Goal: Check status: Check status

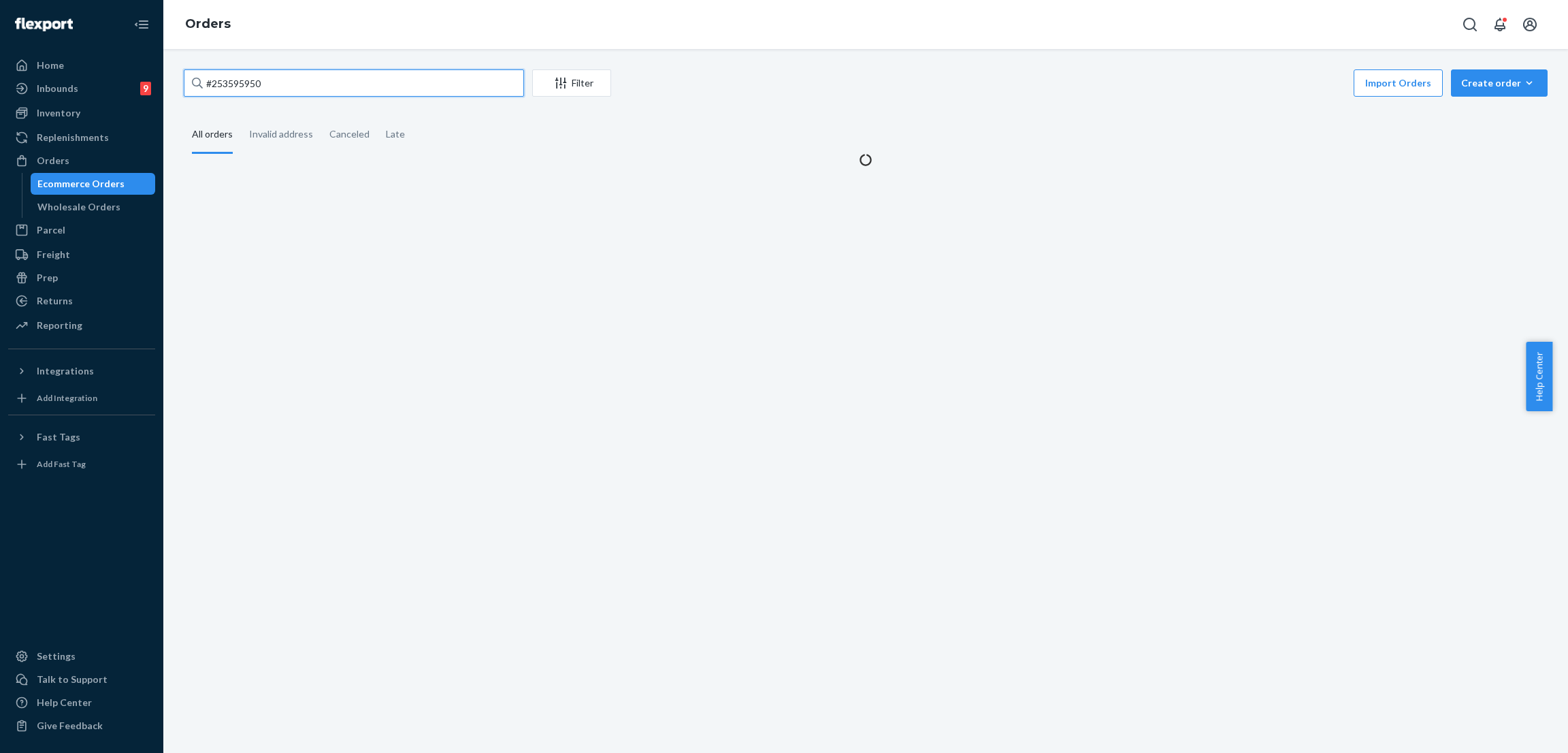
click at [273, 87] on input "#253595950" at bounding box center [354, 83] width 340 height 27
paste input "254639755"
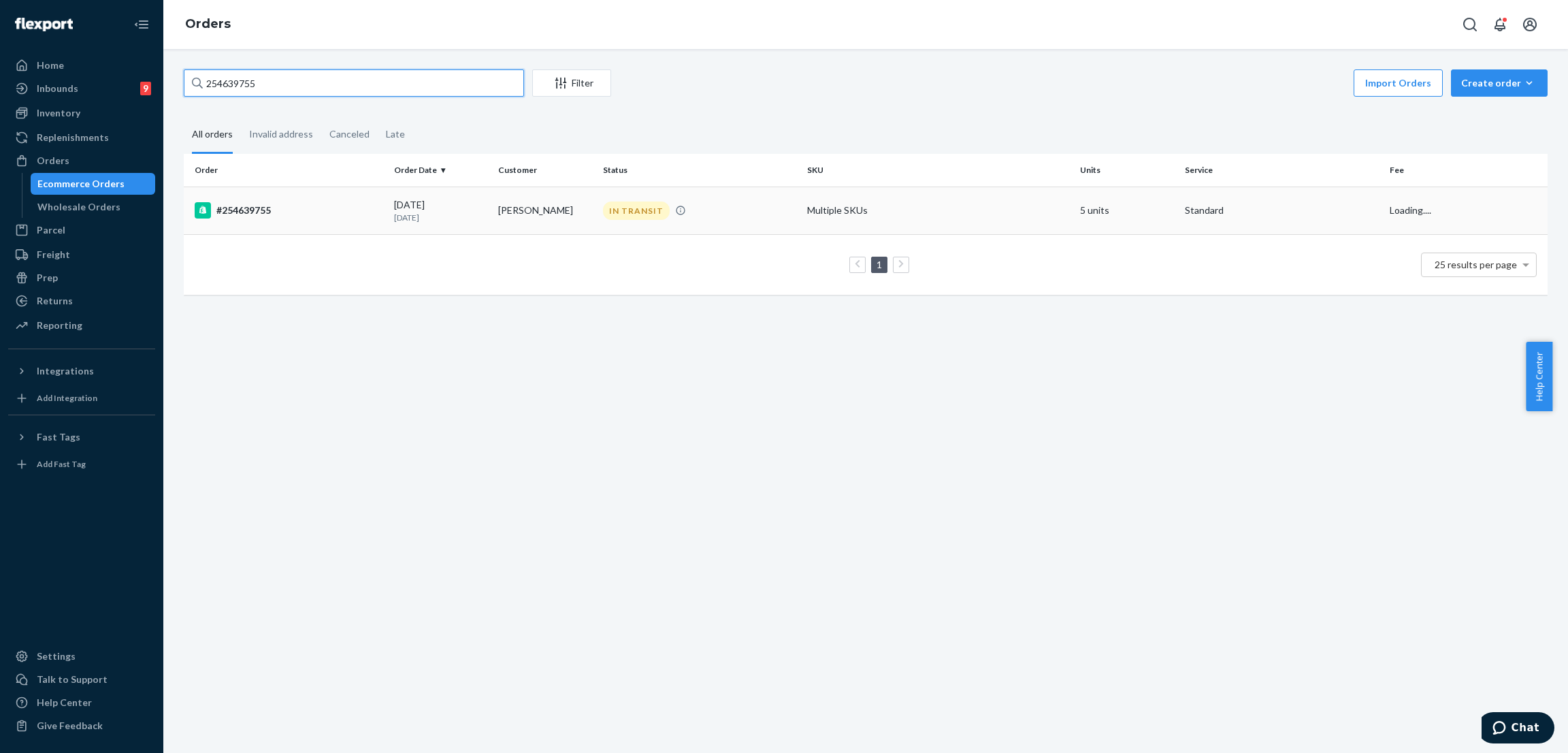
type input "254639755"
click at [646, 209] on div "IN TRANSIT" at bounding box center [636, 211] width 67 height 18
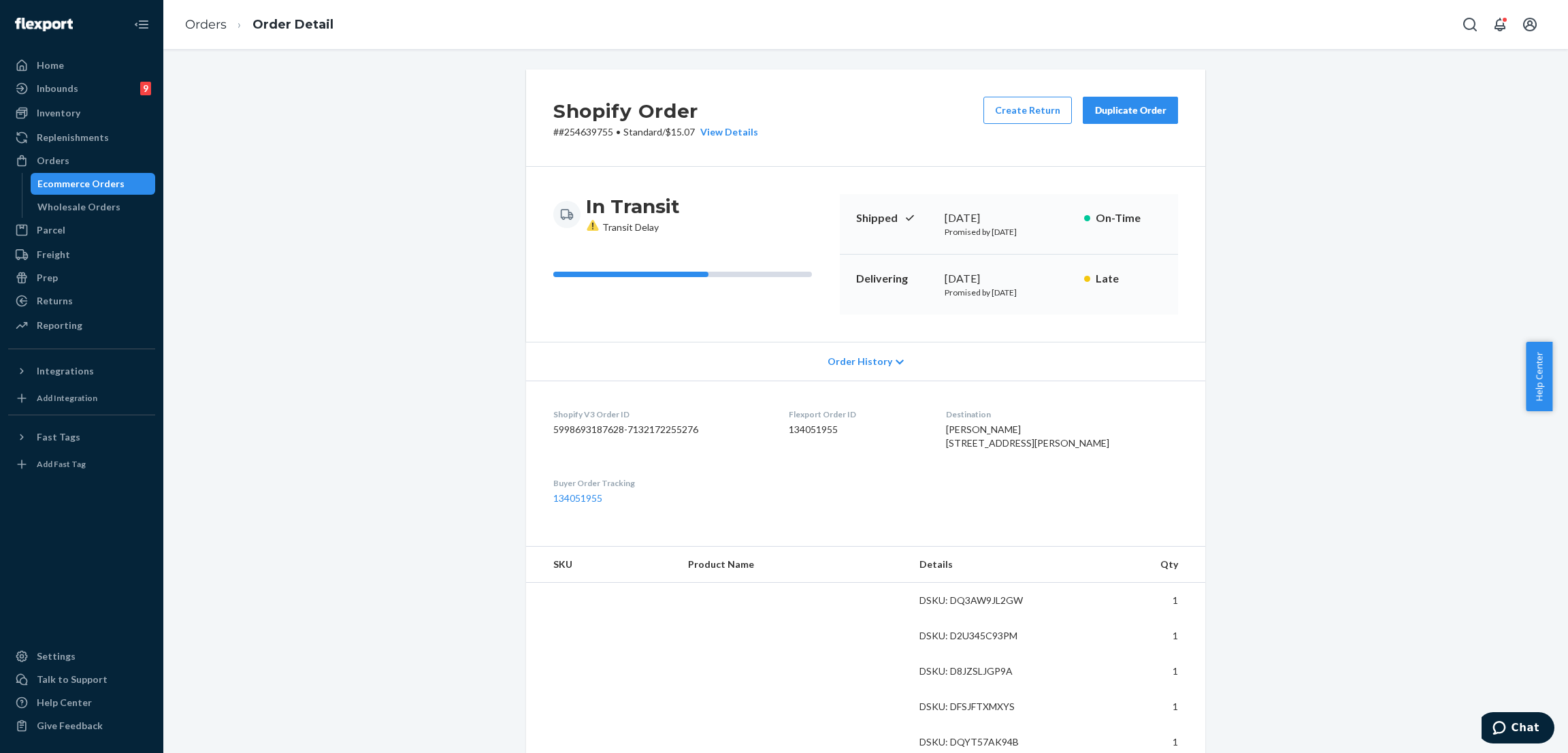
click at [370, 235] on div "Shopify Order # #254639755 • Standard / $15.07 View Details Create Return Dupli…" at bounding box center [865, 620] width 1385 height 1101
click at [370, 165] on div "Shopify Order # #254639755 • Standard / $15.07 View Details Create Return Dupli…" at bounding box center [865, 620] width 1385 height 1101
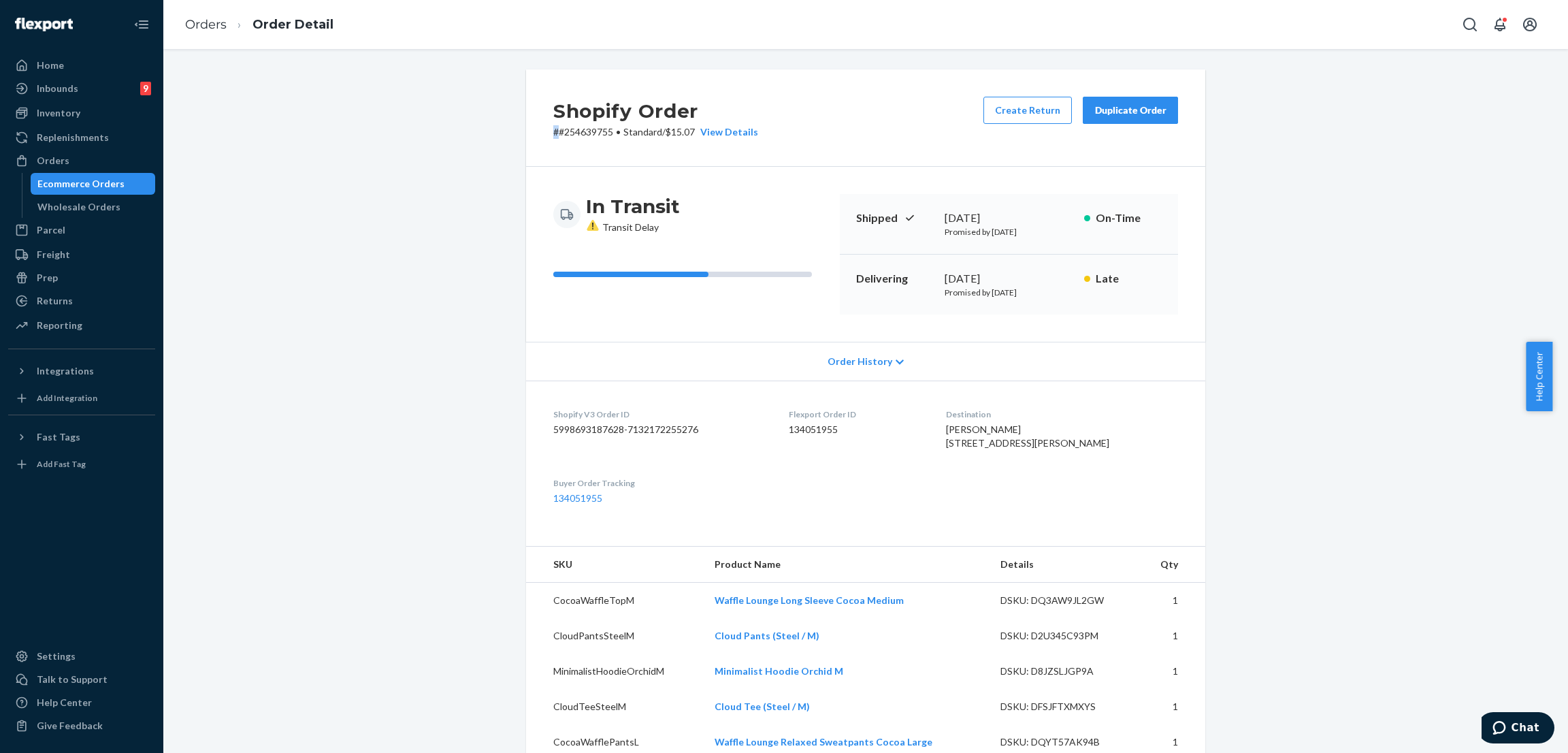
click at [370, 165] on div "Shopify Order # #254639755 • Standard / $15.07 View Details Create Return Dupli…" at bounding box center [865, 639] width 1385 height 1139
drag, startPoint x: 352, startPoint y: 245, endPoint x: 321, endPoint y: 66, distance: 181.7
click at [352, 243] on div "Shopify Order # #254639755 • Standard / $15.07 View Details Create Return Dupli…" at bounding box center [865, 639] width 1385 height 1139
